Goal: Entertainment & Leisure: Consume media (video, audio)

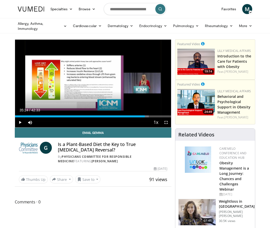
drag, startPoint x: 0, startPoint y: 0, endPoint x: 72, endPoint y: 198, distance: 210.4
drag, startPoint x: 167, startPoint y: 124, endPoint x: 218, endPoint y: 158, distance: 61.9
click at [167, 124] on span "Video Player" at bounding box center [166, 122] width 10 height 10
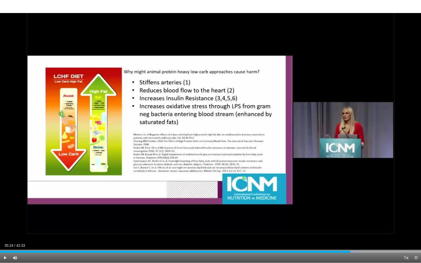
click at [211, 132] on div "10 seconds Tap to unmute" at bounding box center [210, 131] width 421 height 263
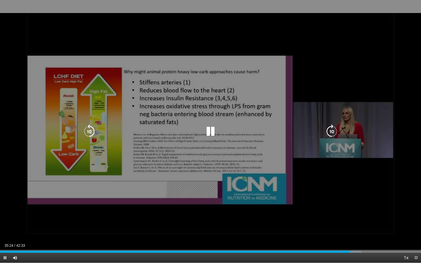
click at [212, 132] on icon "Video Player" at bounding box center [211, 132] width 14 height 14
click at [90, 131] on icon "Video Player" at bounding box center [89, 132] width 14 height 14
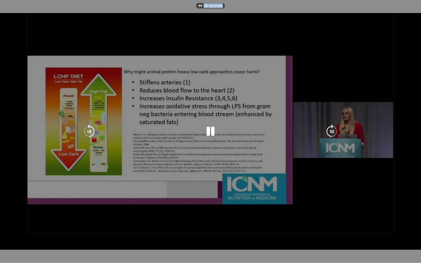
click at [90, 131] on div "30 seconds Tap to unmute" at bounding box center [210, 131] width 421 height 263
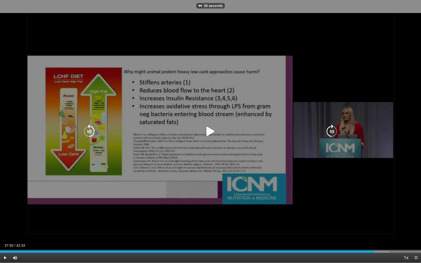
click at [90, 131] on icon "Video Player" at bounding box center [89, 132] width 14 height 14
click at [210, 134] on icon "Video Player" at bounding box center [211, 132] width 14 height 14
click at [211, 132] on icon "Video Player" at bounding box center [211, 132] width 14 height 14
click at [209, 130] on icon "Video Player" at bounding box center [211, 132] width 14 height 14
